Goal: Obtain resource: Download file/media

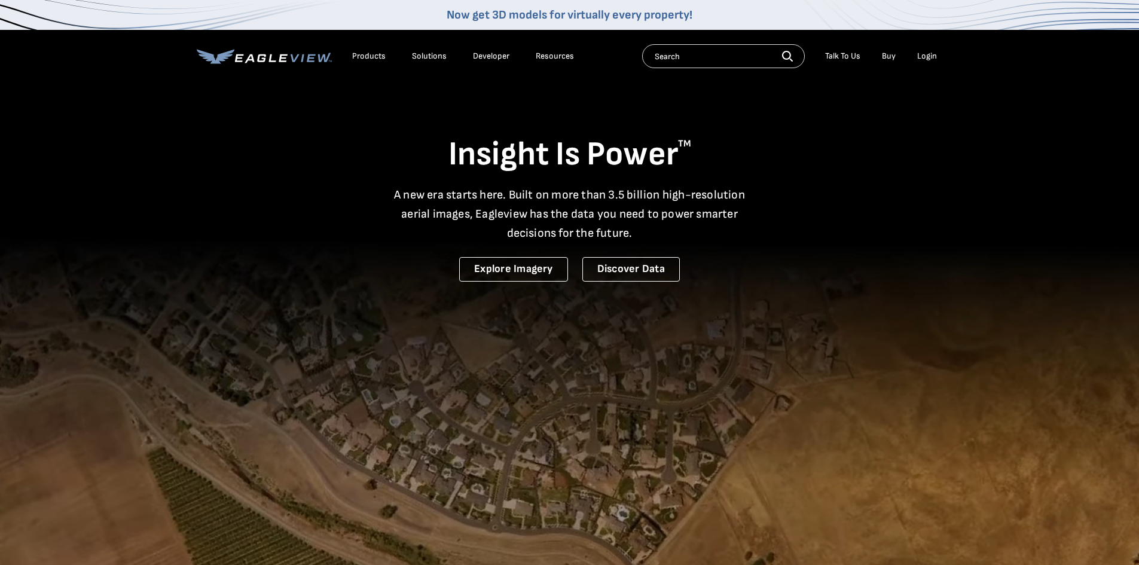
click at [928, 57] on div "Login" at bounding box center [927, 56] width 20 height 11
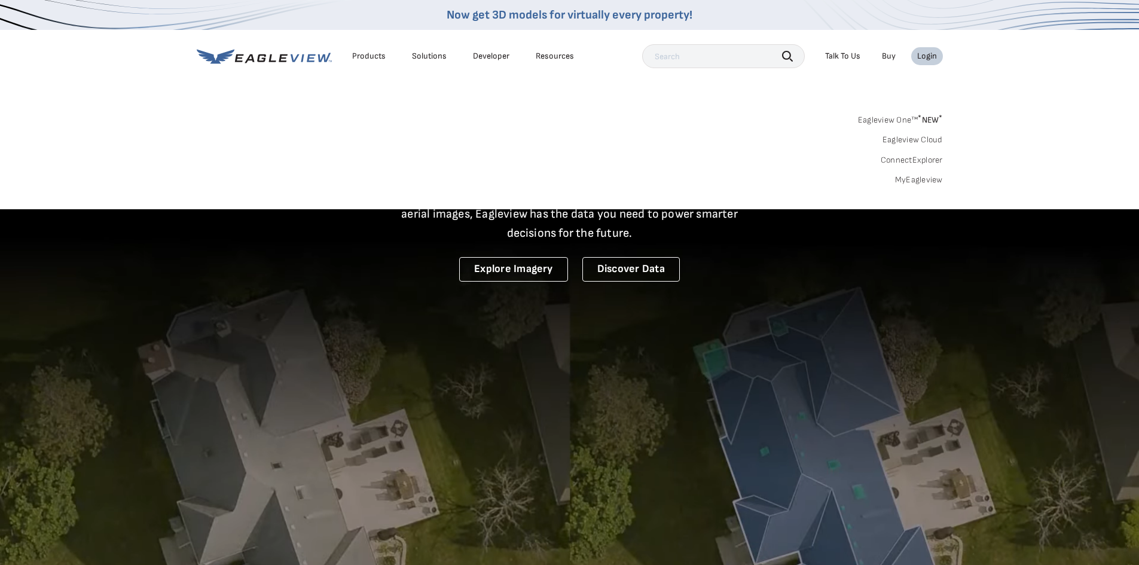
click at [918, 178] on link "MyEagleview" at bounding box center [919, 180] width 48 height 11
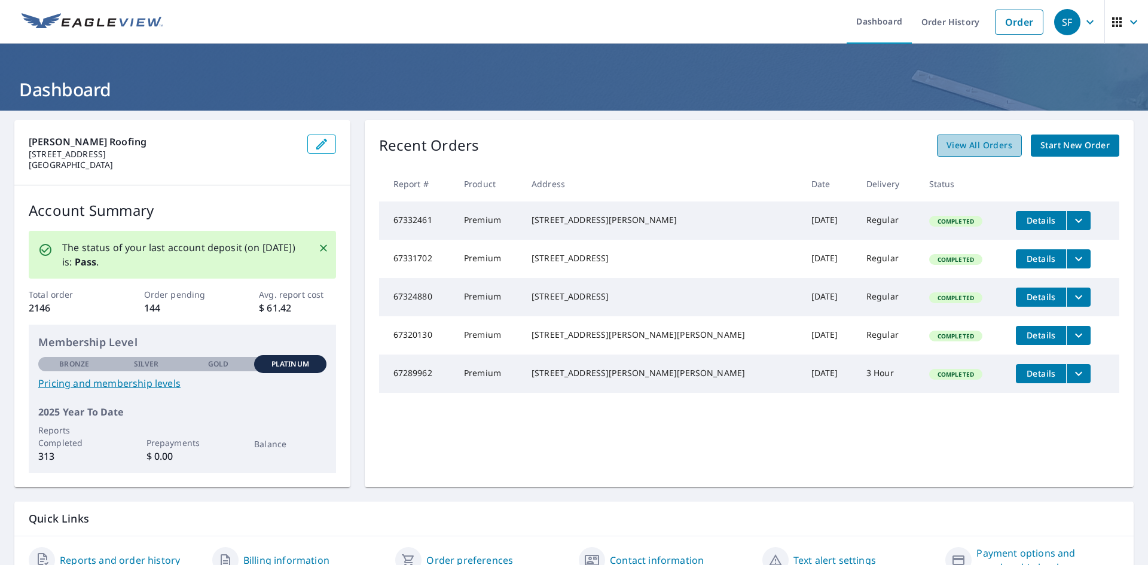
click at [963, 137] on link "View All Orders" at bounding box center [979, 146] width 85 height 22
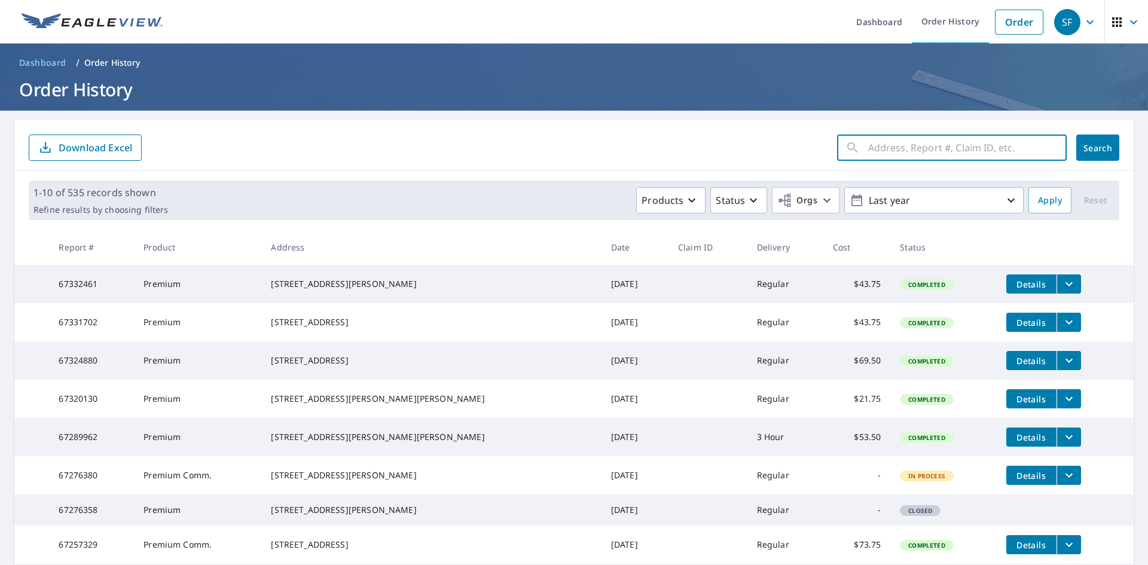
click at [868, 145] on input "text" at bounding box center [967, 147] width 199 height 33
paste input "1821 Lindberg Rd, Anderson IN 46012"
type input "1821 Lindberg Rd, Anderson IN 46012"
click at [1088, 153] on span "Search" at bounding box center [1098, 147] width 24 height 11
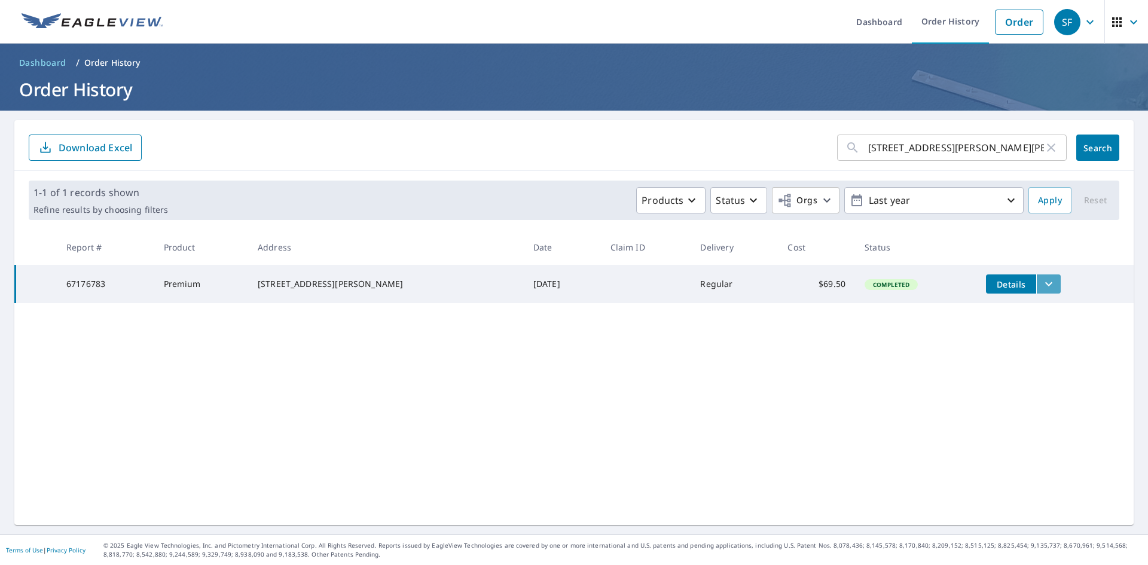
click at [1042, 286] on icon "filesDropdownBtn-67176783" at bounding box center [1049, 284] width 14 height 14
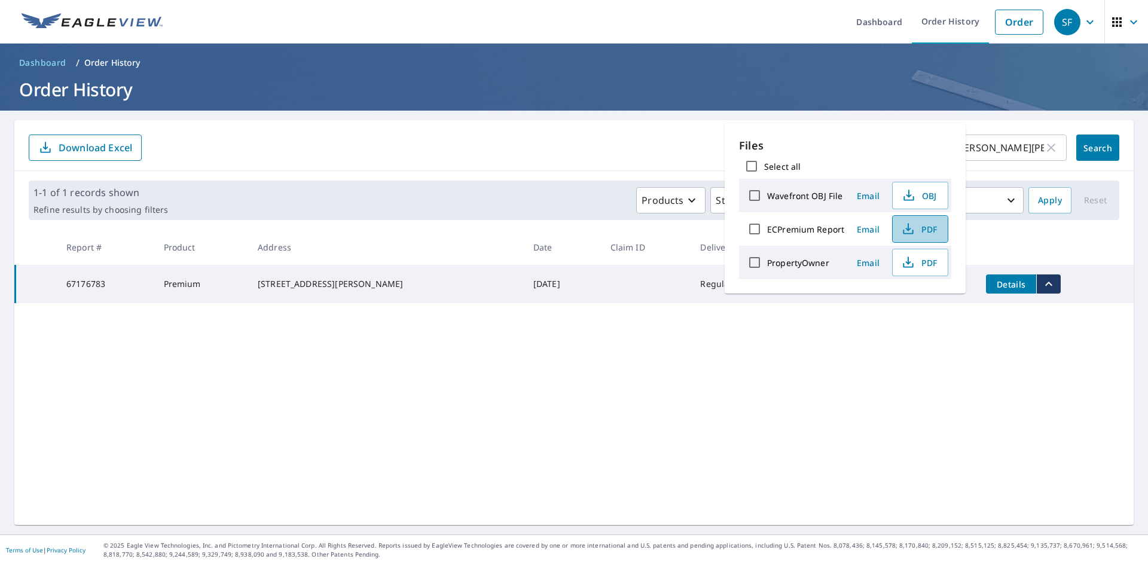
click at [912, 233] on icon "button" at bounding box center [908, 229] width 14 height 14
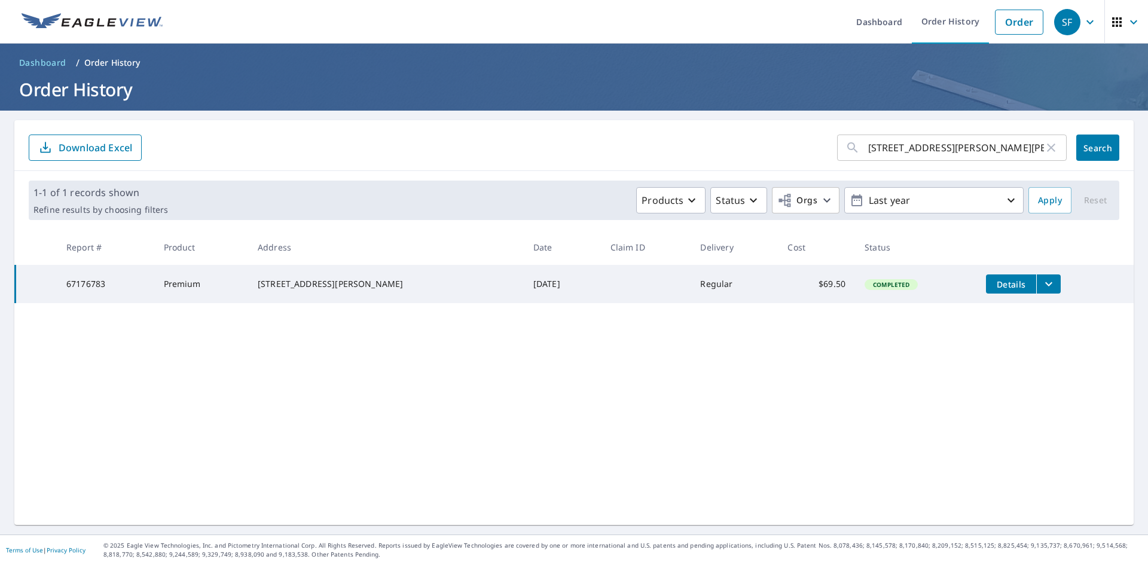
click at [1047, 149] on icon "button" at bounding box center [1051, 147] width 8 height 8
click at [1014, 149] on input "text" at bounding box center [967, 147] width 199 height 33
type input "7524"
click at [1094, 155] on button "Search" at bounding box center [1097, 148] width 43 height 26
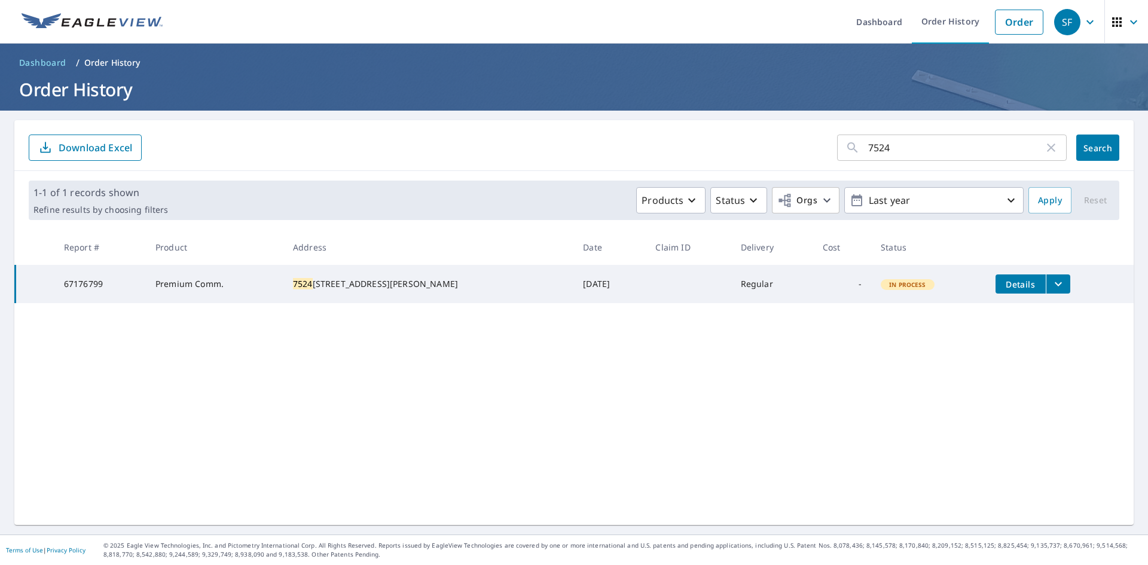
click at [1046, 288] on button "filesDropdownBtn-67176799" at bounding box center [1058, 283] width 25 height 19
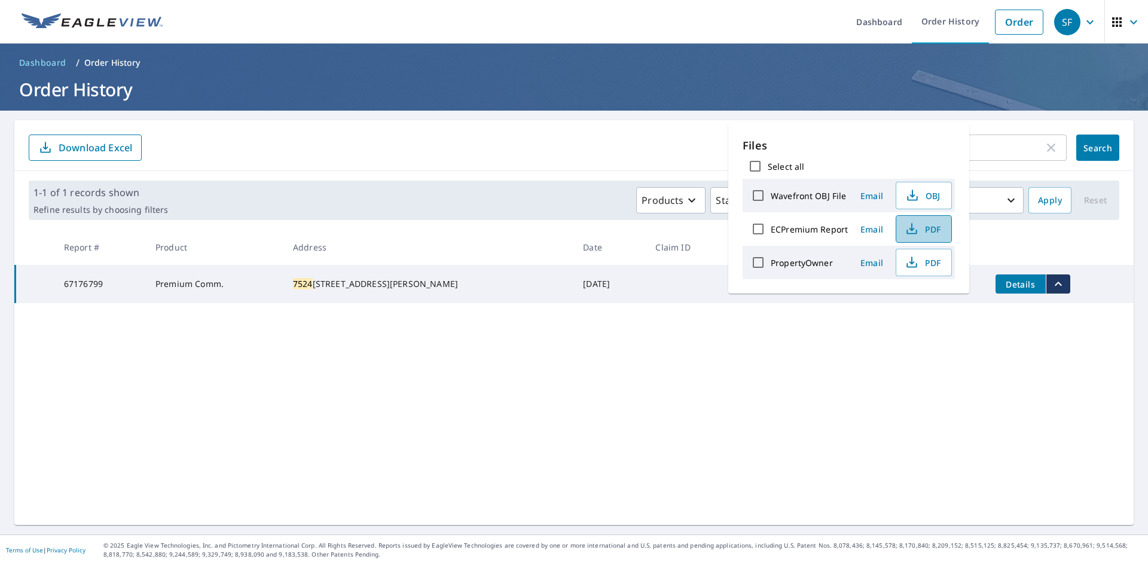
click at [914, 227] on icon "button" at bounding box center [912, 229] width 14 height 14
